Goal: Find specific page/section: Find specific page/section

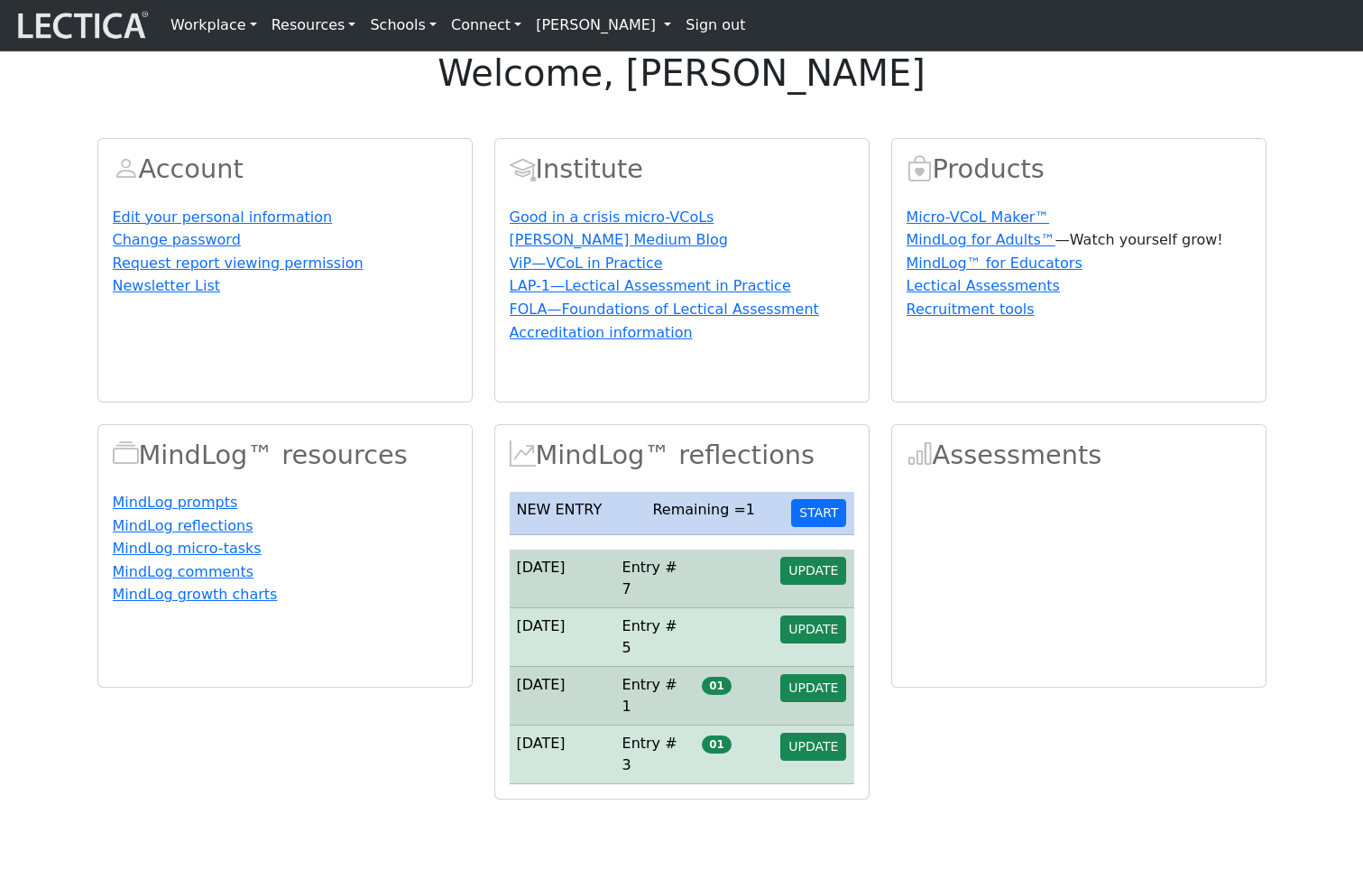
click at [575, 29] on link "[PERSON_NAME]" at bounding box center [604, 25] width 150 height 36
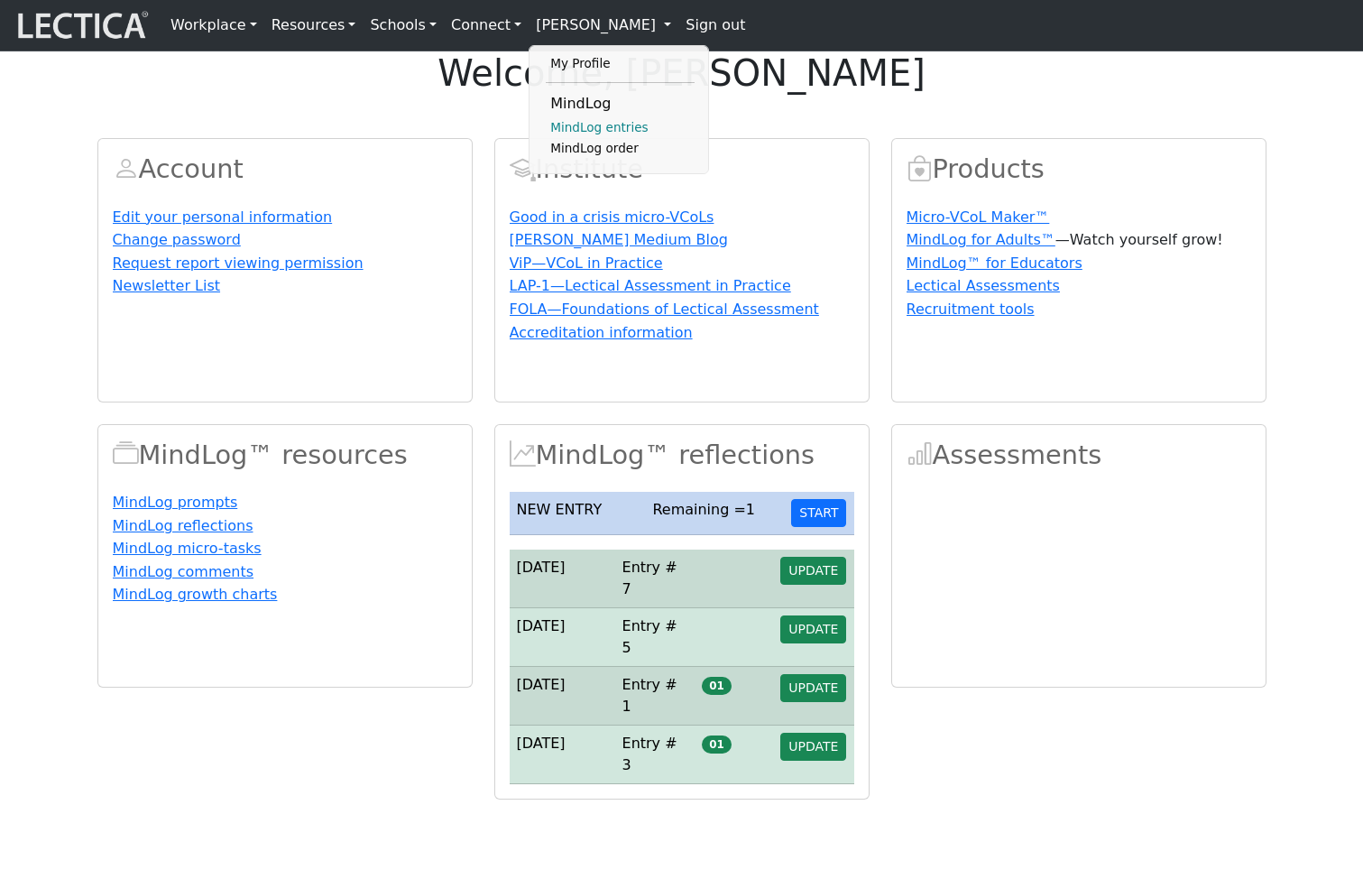
click at [575, 133] on link "MindLog entries" at bounding box center [620, 128] width 149 height 22
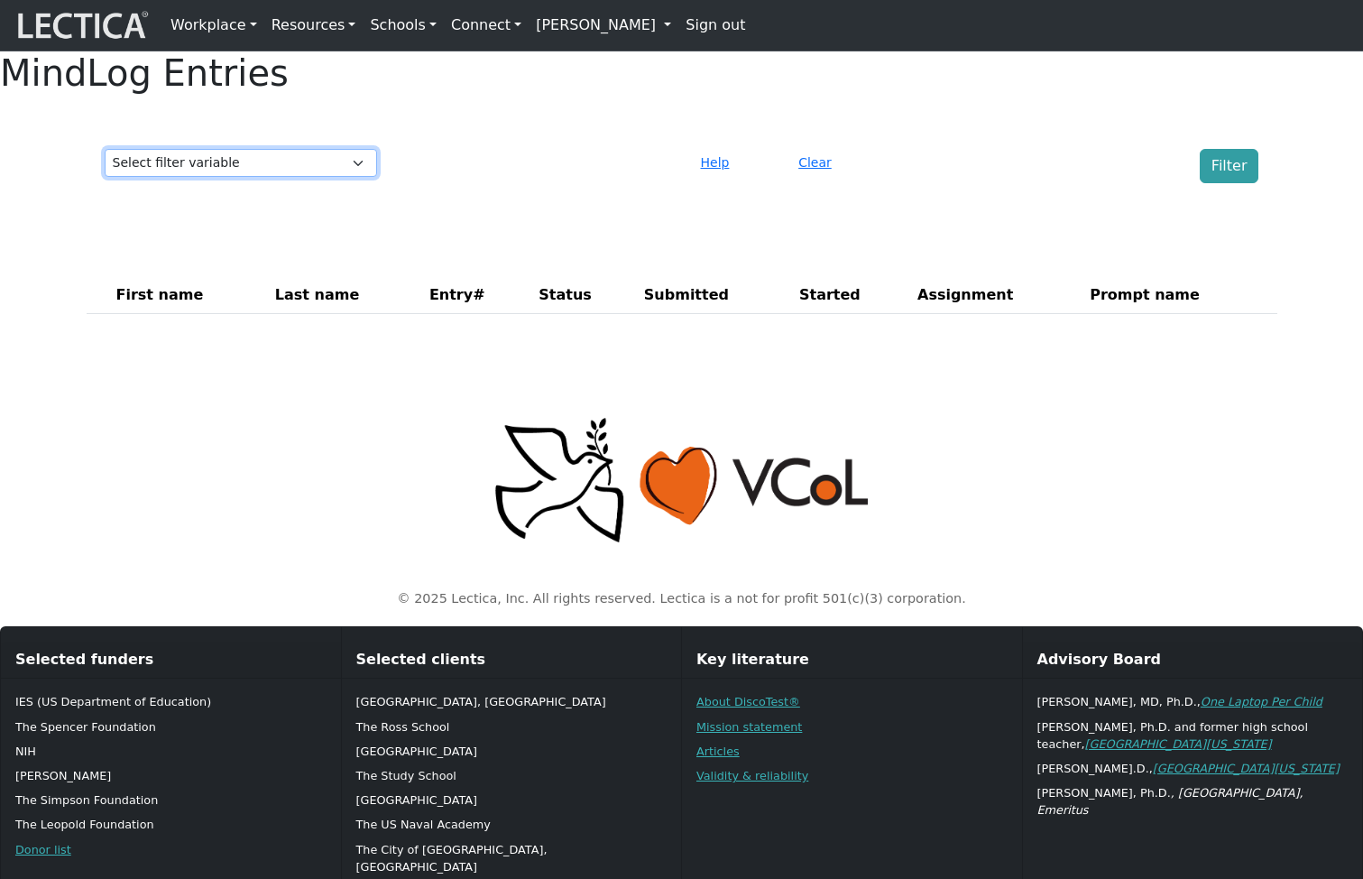
click at [337, 177] on select "Select filter variable First name Last name Entry# Status Submitted Started Ass…" at bounding box center [241, 163] width 272 height 28
click at [307, 186] on div "Select filter variable First name Last name Entry# Status Submitted Started Ass…" at bounding box center [681, 166] width 1169 height 49
click at [307, 177] on select "Select filter variable First name Last name Entry# Status Submitted Started Ass…" at bounding box center [241, 163] width 272 height 28
click at [350, 519] on p at bounding box center [681, 480] width 1169 height 131
